Goal: Consume media (video, audio): Consume media (video, audio)

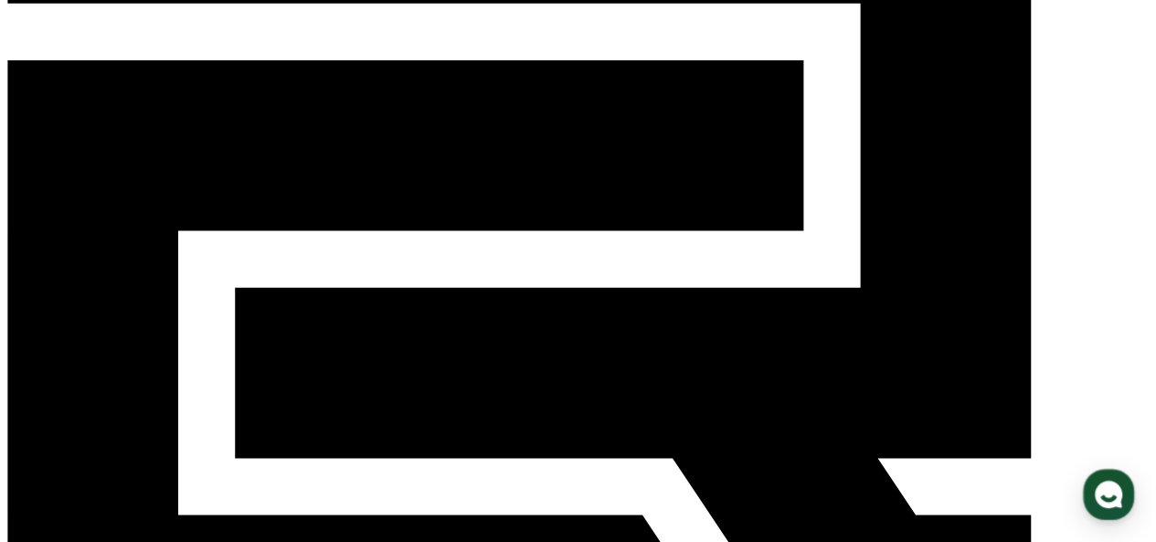
scroll to position [183, 0]
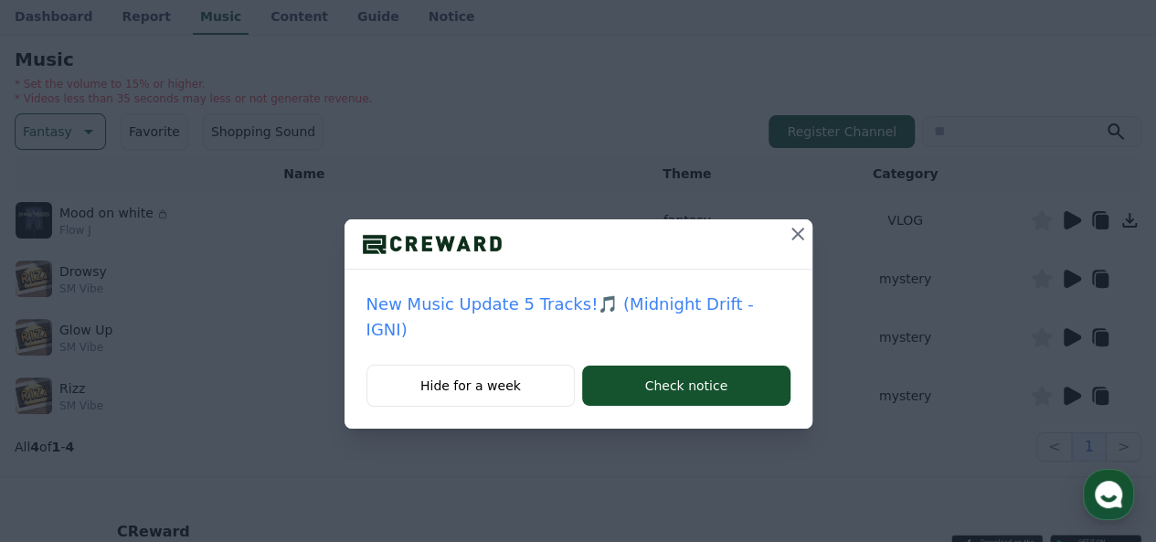
click at [787, 233] on icon at bounding box center [798, 234] width 22 height 22
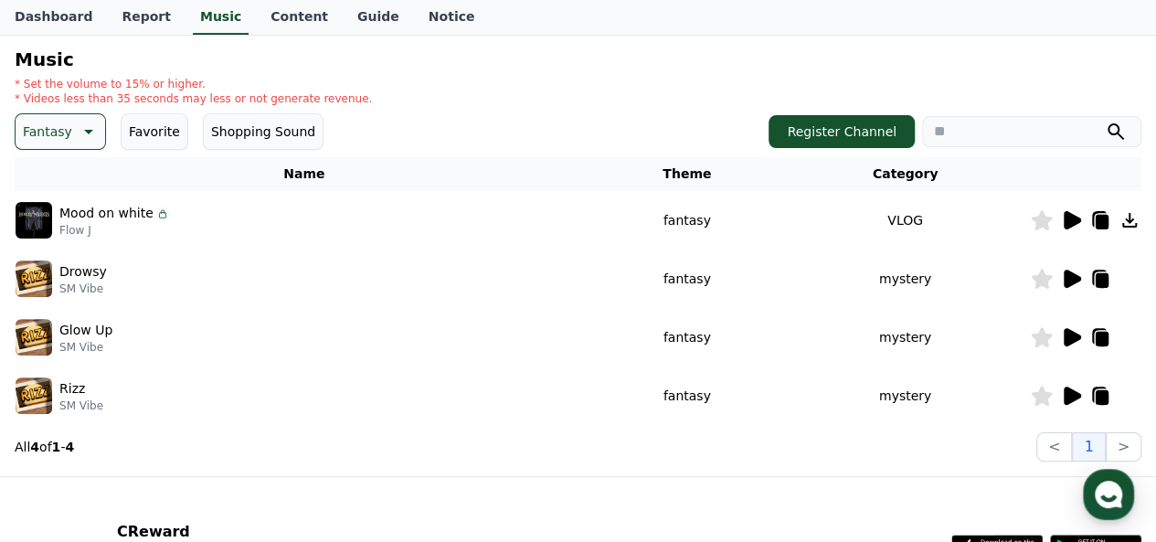
click at [1077, 219] on icon at bounding box center [1072, 220] width 17 height 18
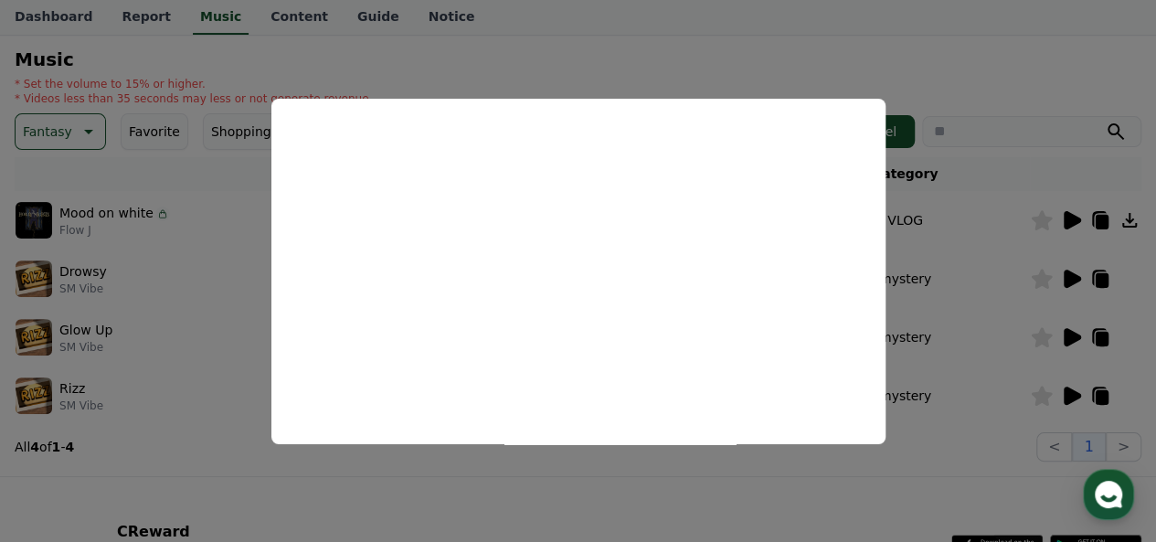
click at [1067, 276] on button "close modal" at bounding box center [578, 271] width 1156 height 542
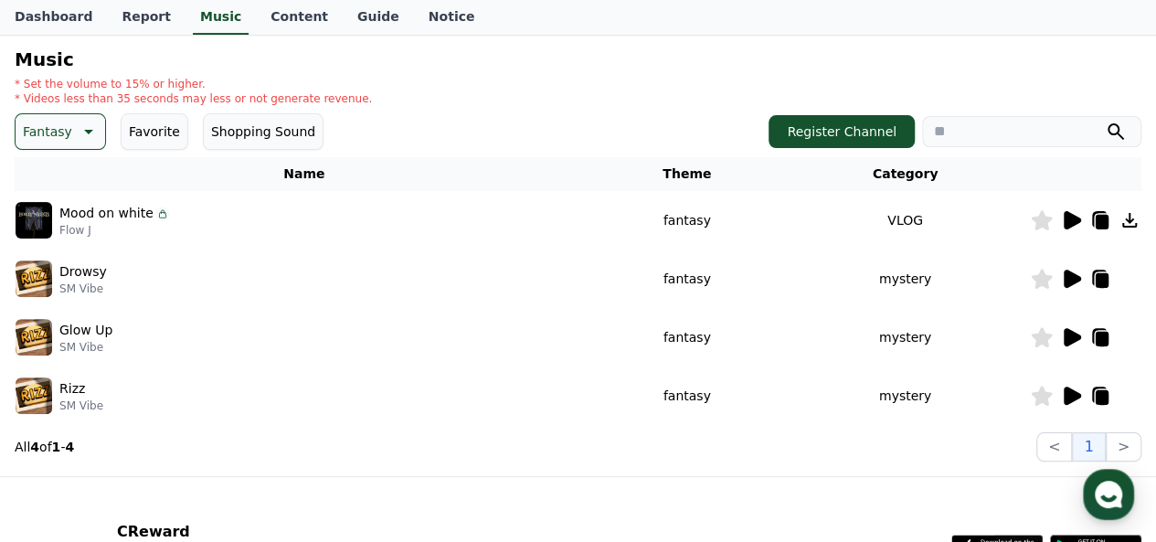
click at [1073, 281] on icon at bounding box center [1072, 279] width 17 height 18
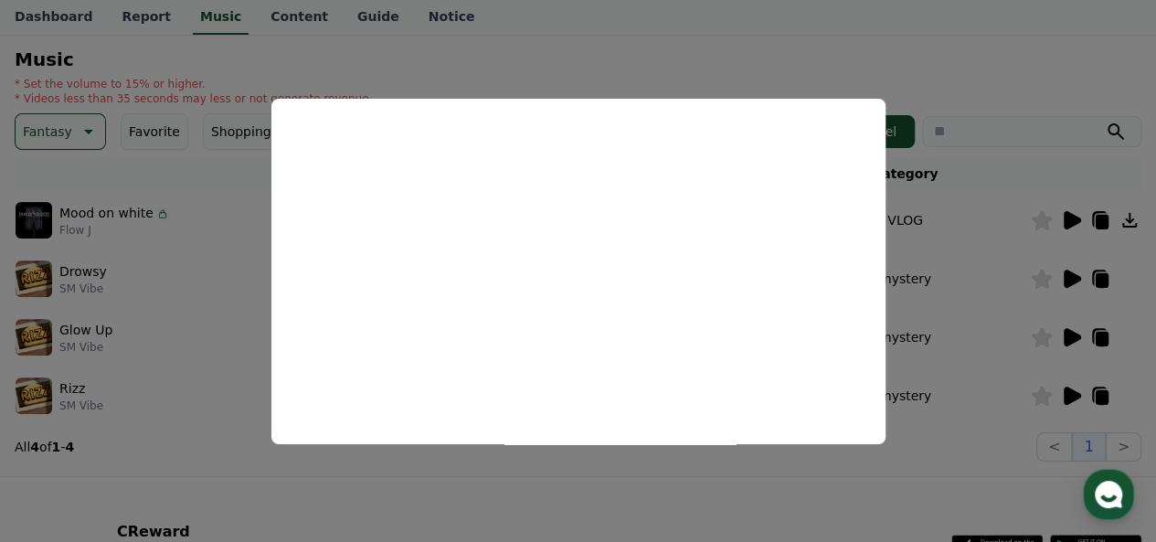
click at [226, 478] on button "close modal" at bounding box center [578, 271] width 1156 height 542
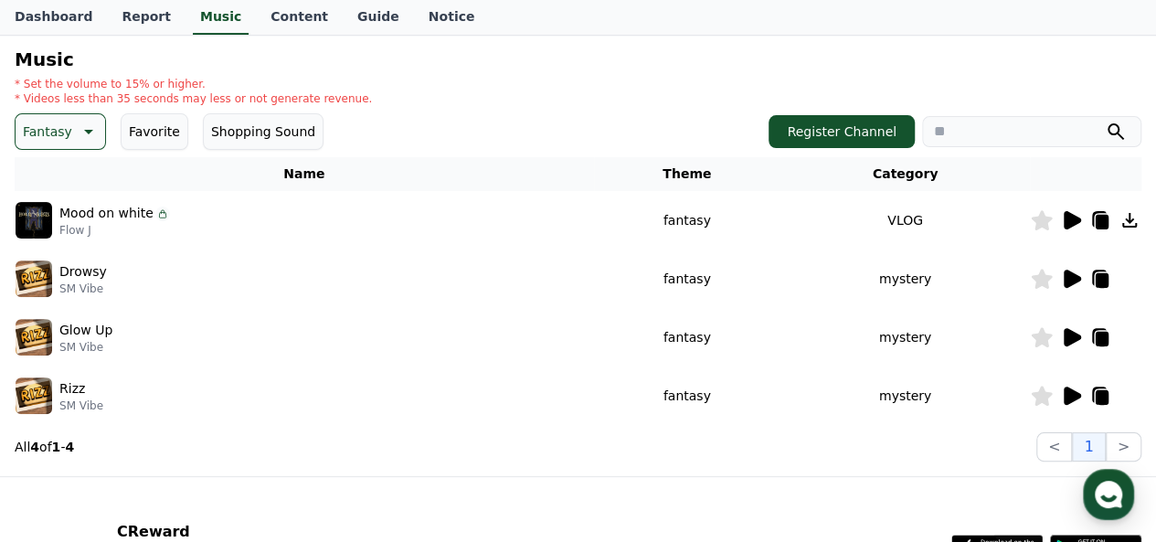
click at [1060, 219] on icon at bounding box center [1071, 220] width 22 height 22
